Goal: Find specific page/section: Find specific page/section

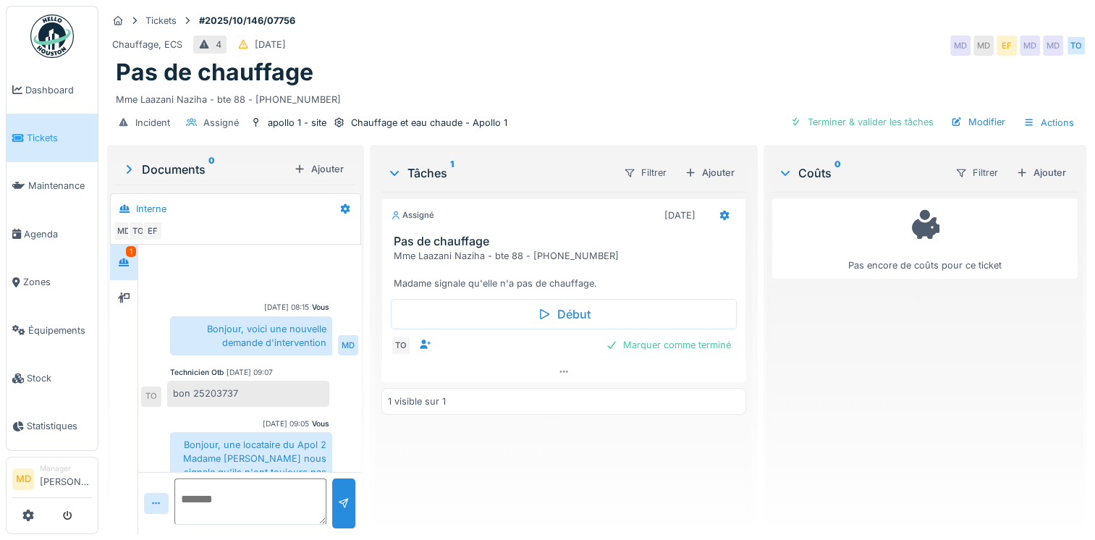
scroll to position [190, 0]
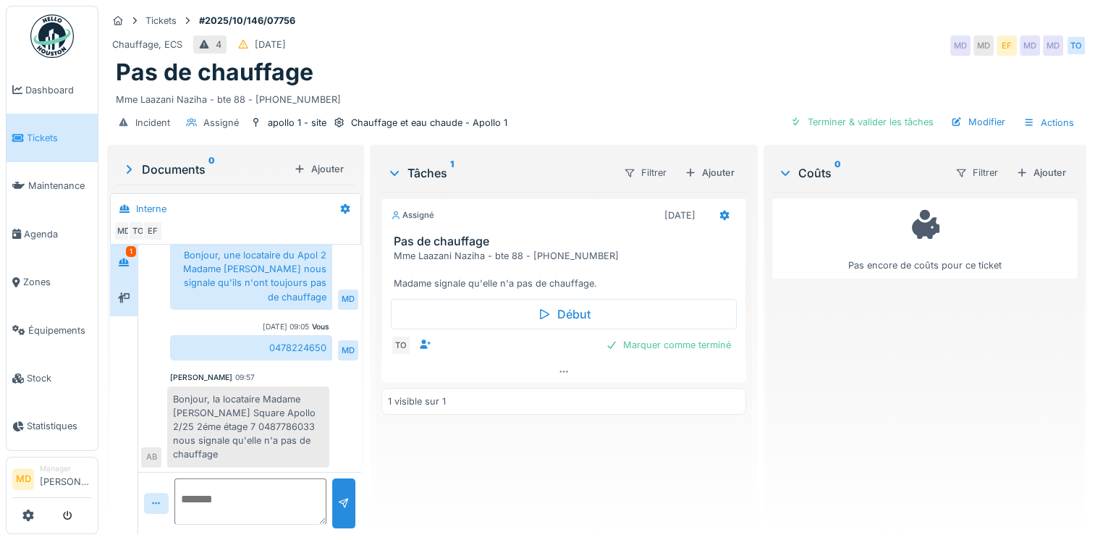
click at [127, 294] on icon at bounding box center [124, 297] width 12 height 9
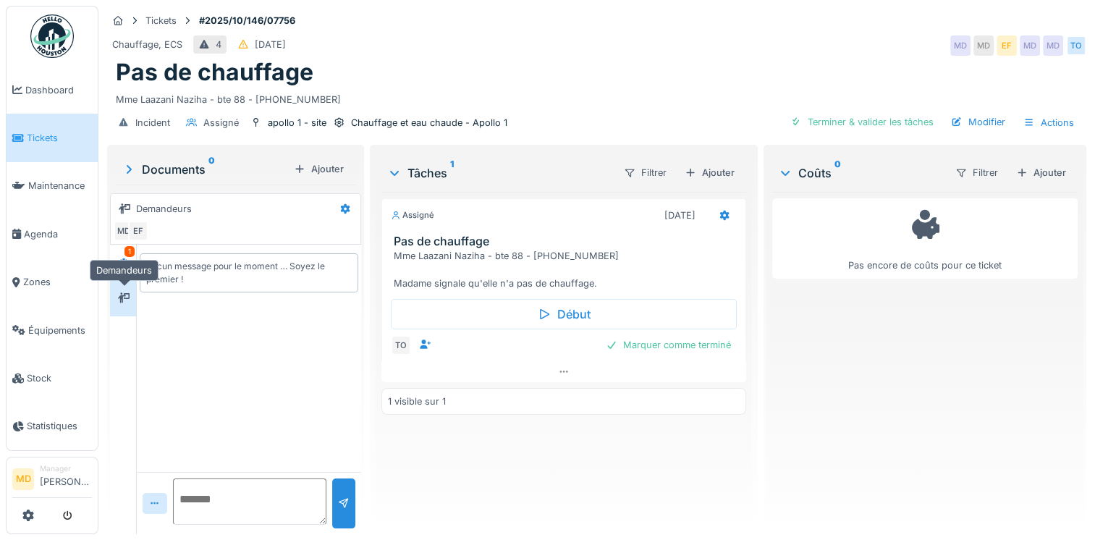
scroll to position [0, 0]
click at [127, 270] on div at bounding box center [124, 262] width 22 height 18
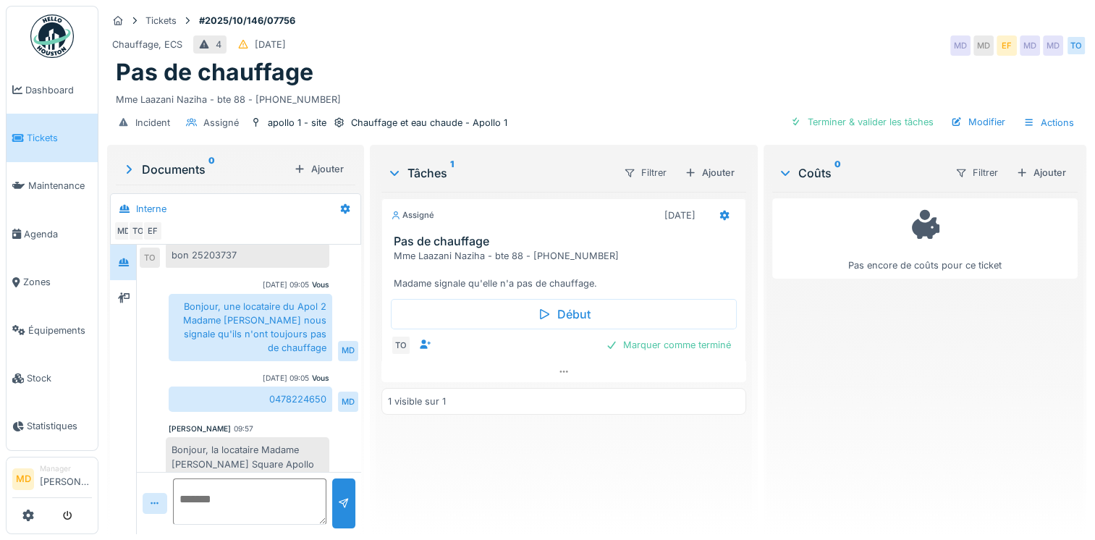
scroll to position [191, 0]
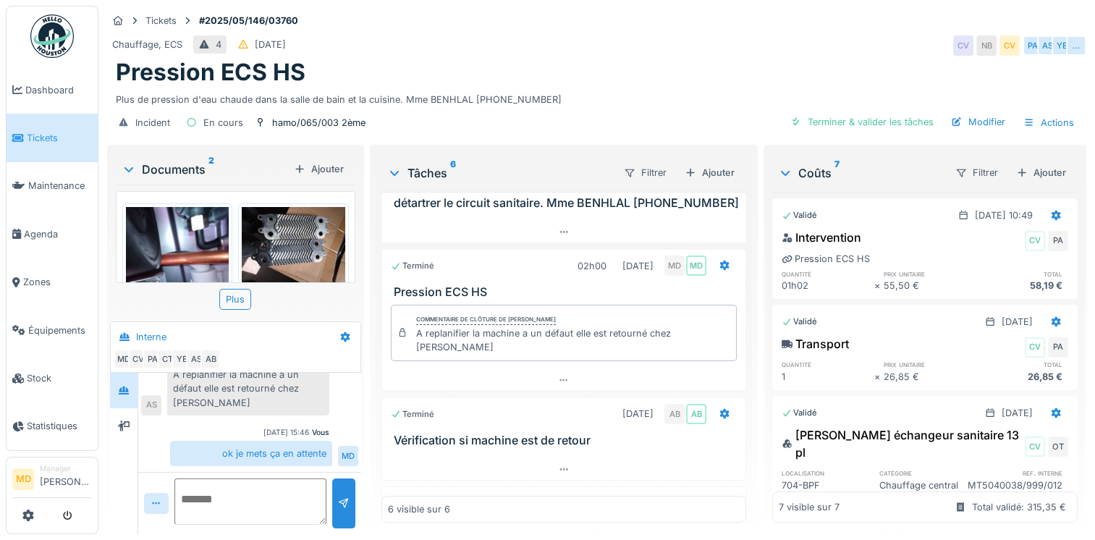
scroll to position [337, 0]
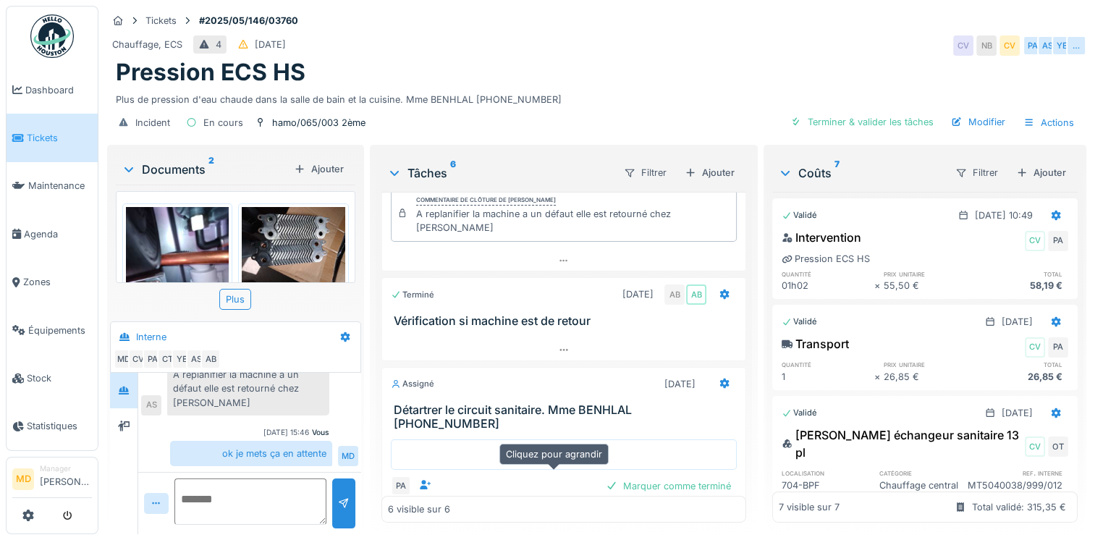
click at [542, 502] on div at bounding box center [563, 512] width 363 height 21
